Goal: Information Seeking & Learning: Learn about a topic

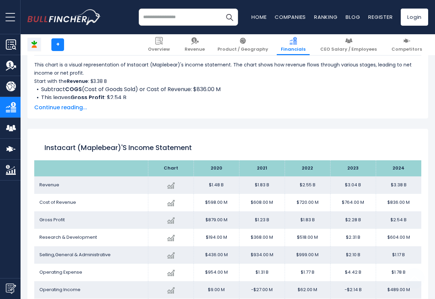
scroll to position [371, 0]
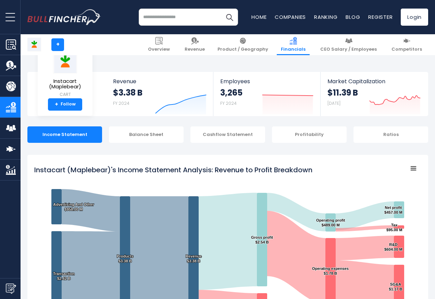
scroll to position [371, 0]
